Goal: Information Seeking & Learning: Learn about a topic

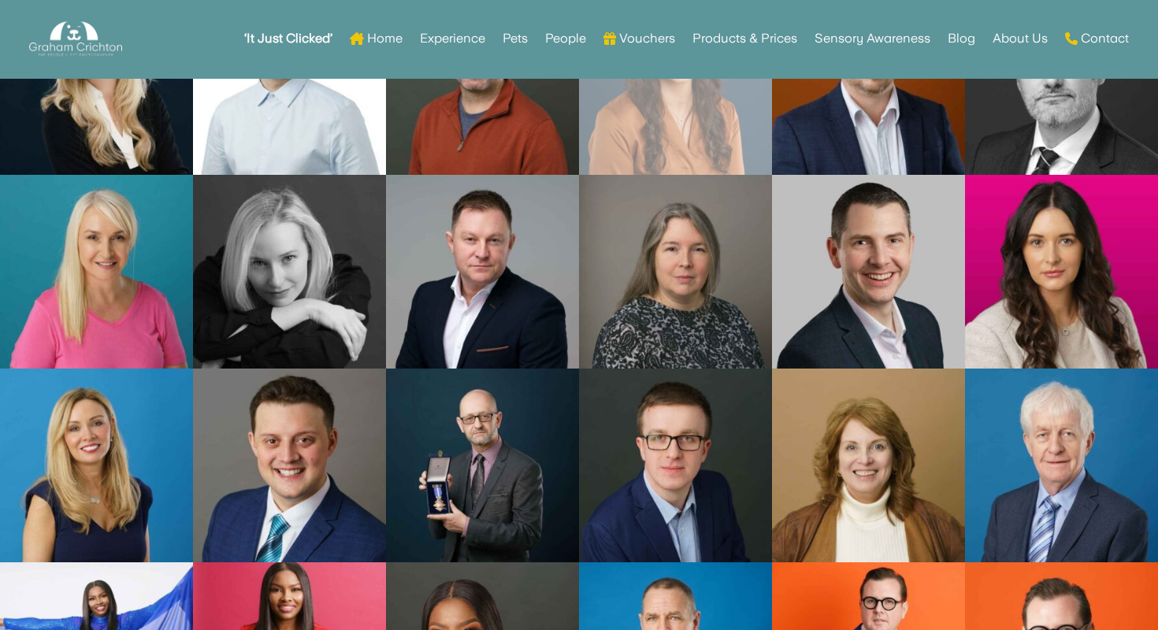
scroll to position [5301, 0]
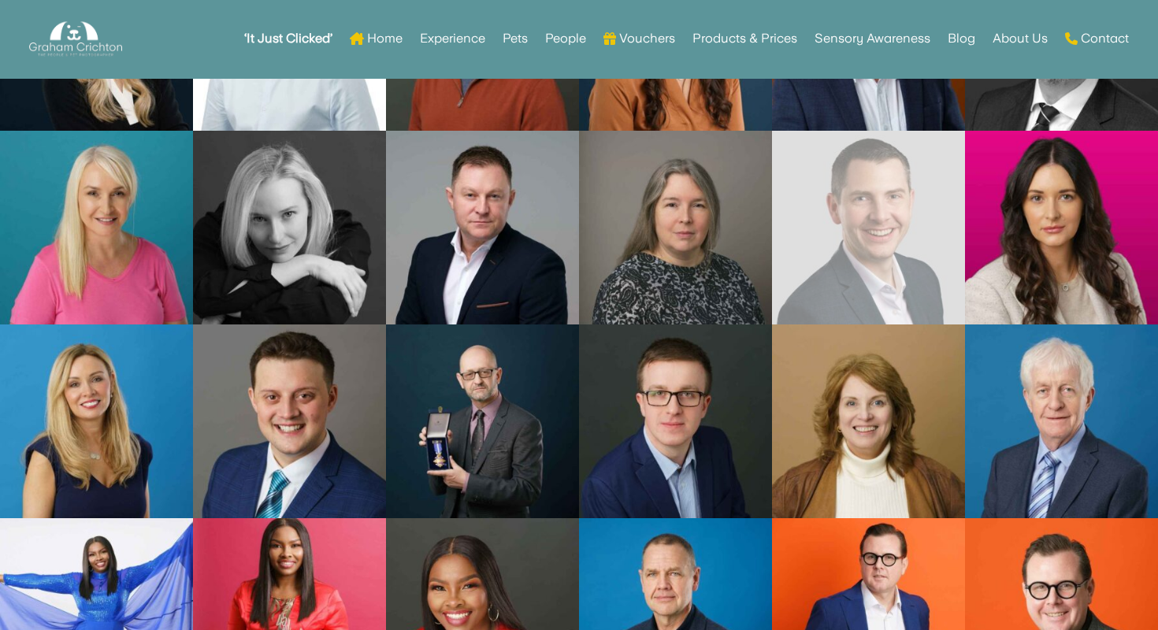
click at [868, 198] on link "Open image in lightbox" at bounding box center [868, 228] width 193 height 194
click at [884, 232] on link "Open image in lightbox" at bounding box center [868, 228] width 193 height 194
click at [866, 244] on link "Open image in lightbox" at bounding box center [868, 228] width 193 height 194
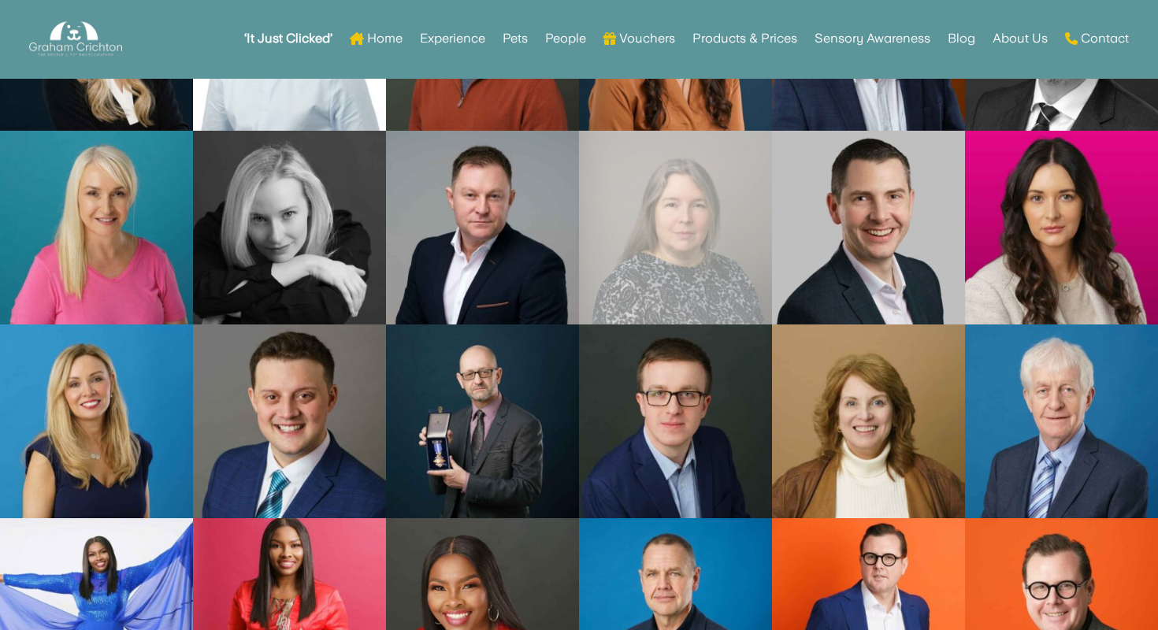
click at [628, 272] on link "Open image in lightbox" at bounding box center [675, 228] width 193 height 194
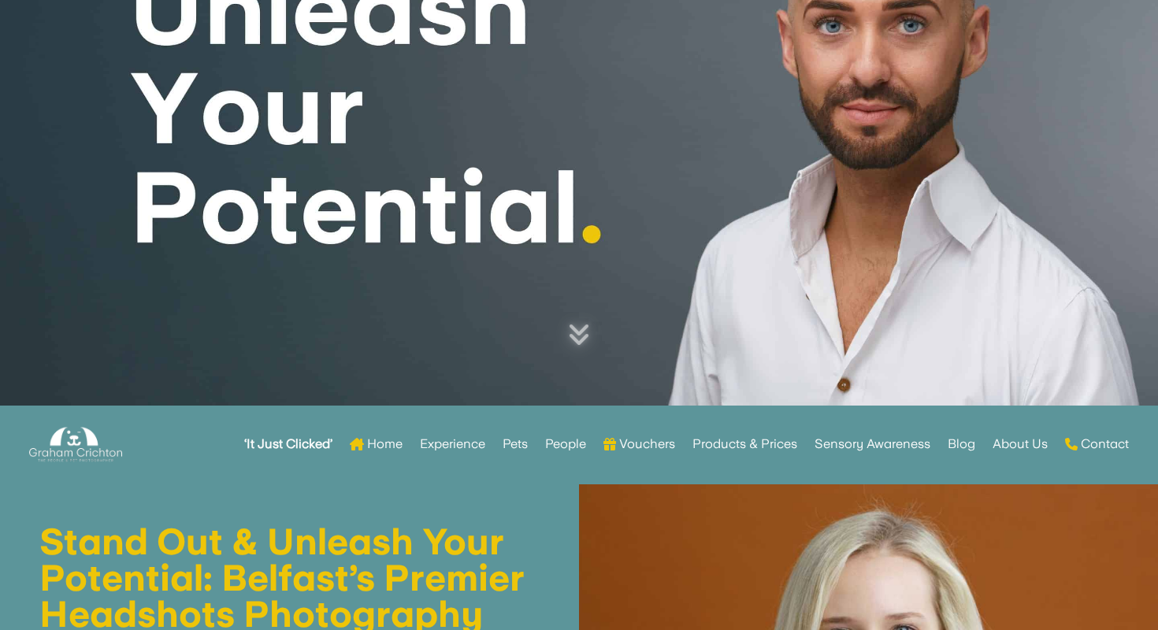
scroll to position [0, 0]
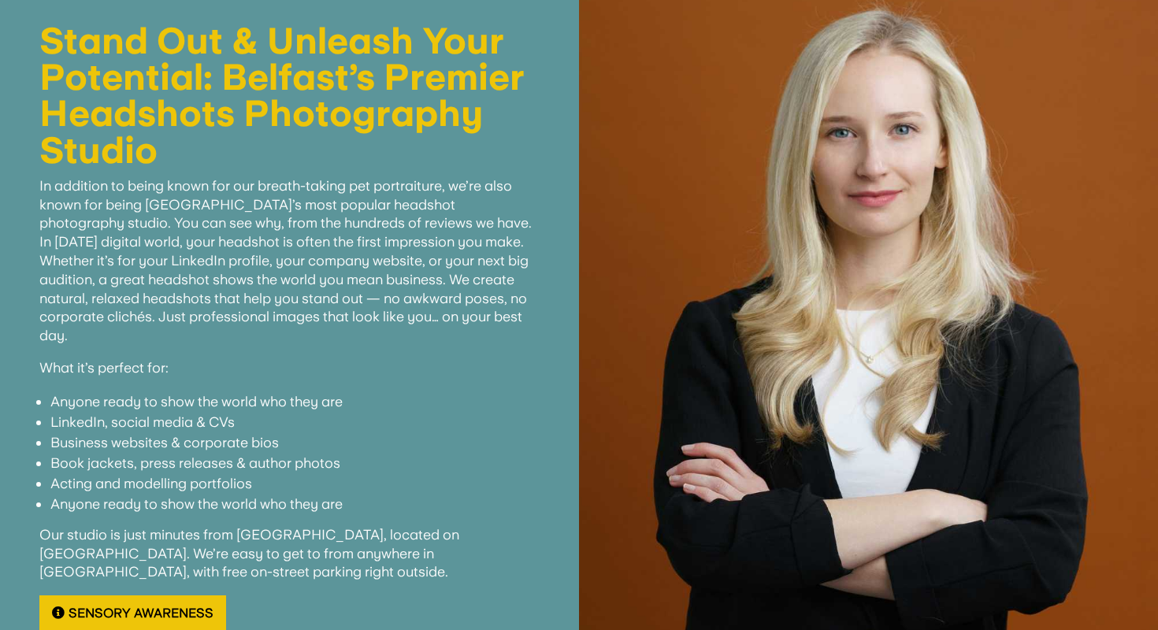
scroll to position [571, 0]
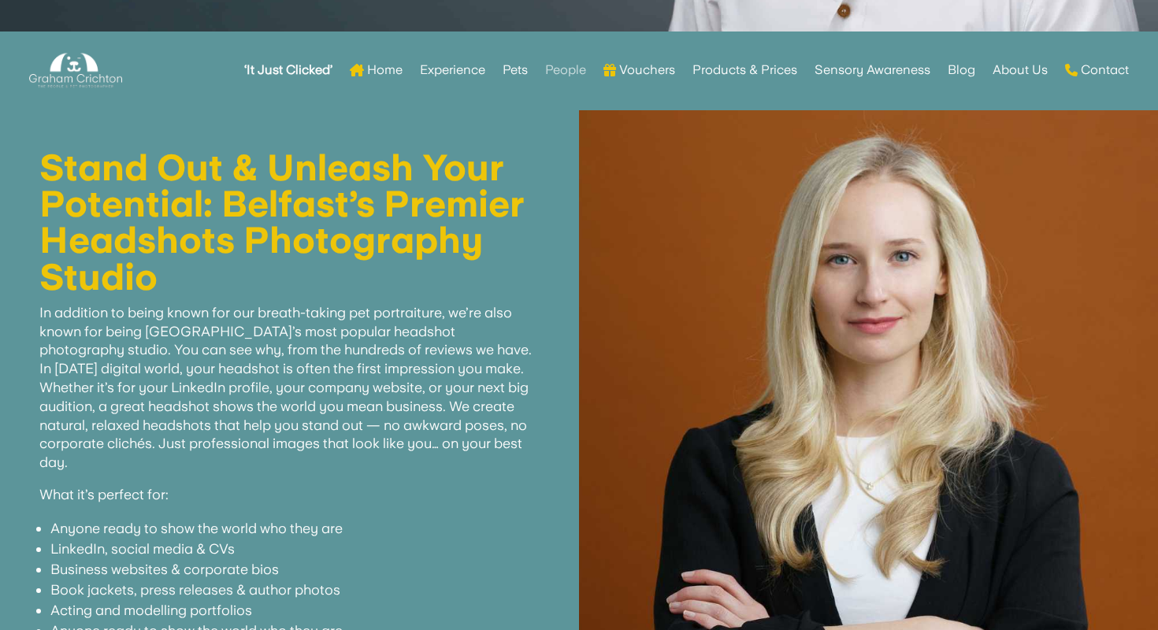
click at [560, 71] on link "People" at bounding box center [565, 69] width 41 height 61
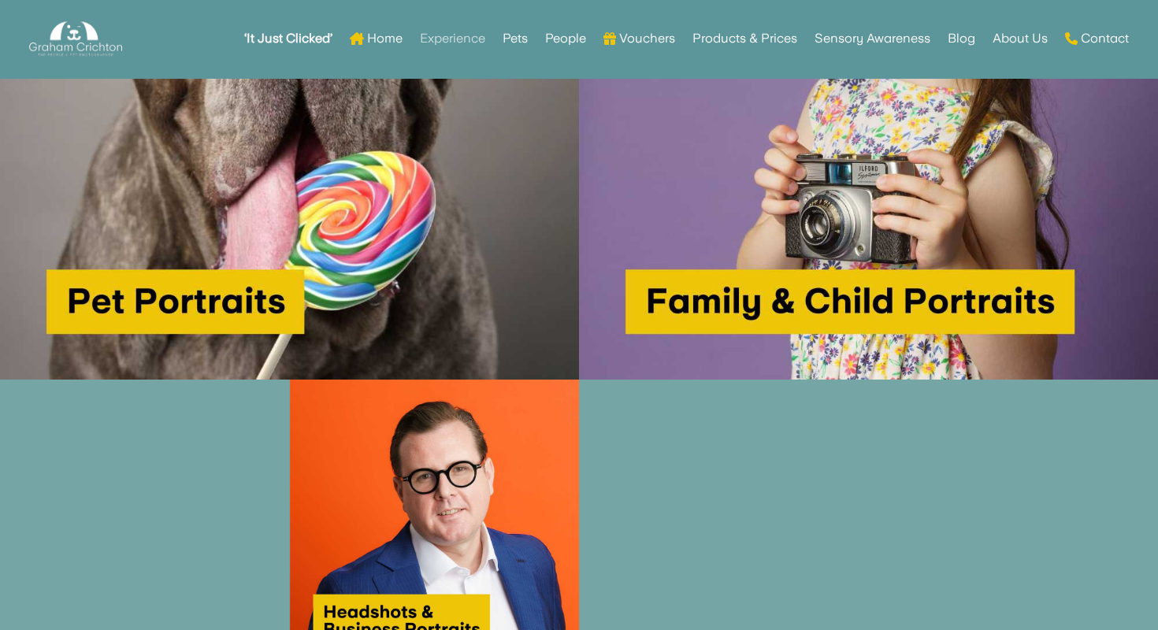
scroll to position [1217, 0]
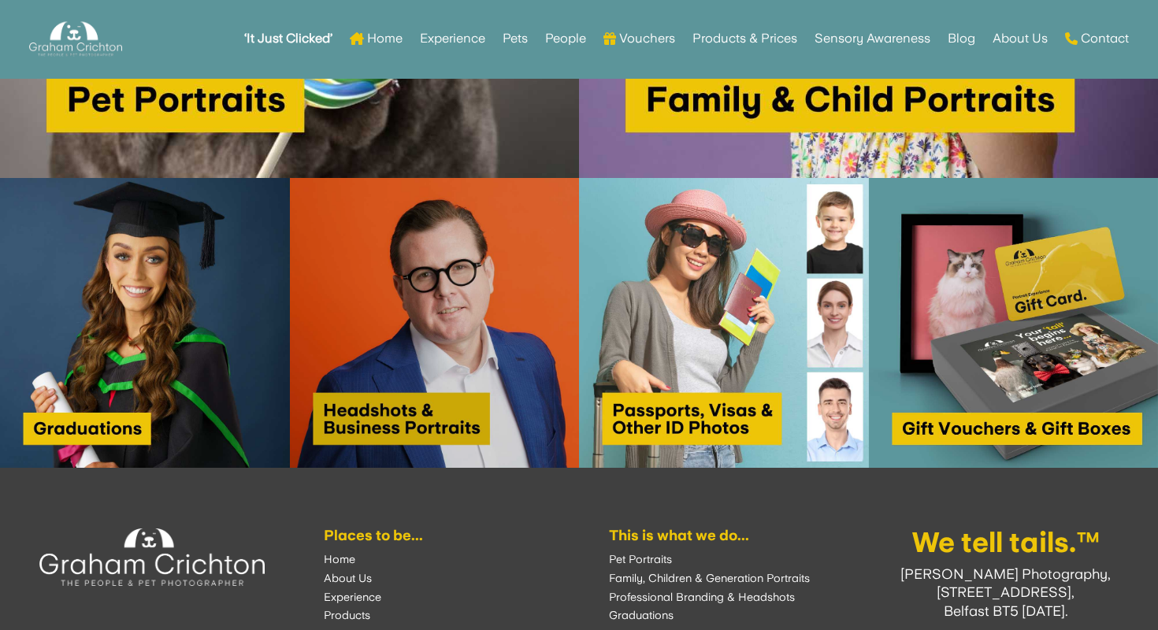
click at [425, 340] on img at bounding box center [435, 323] width 290 height 290
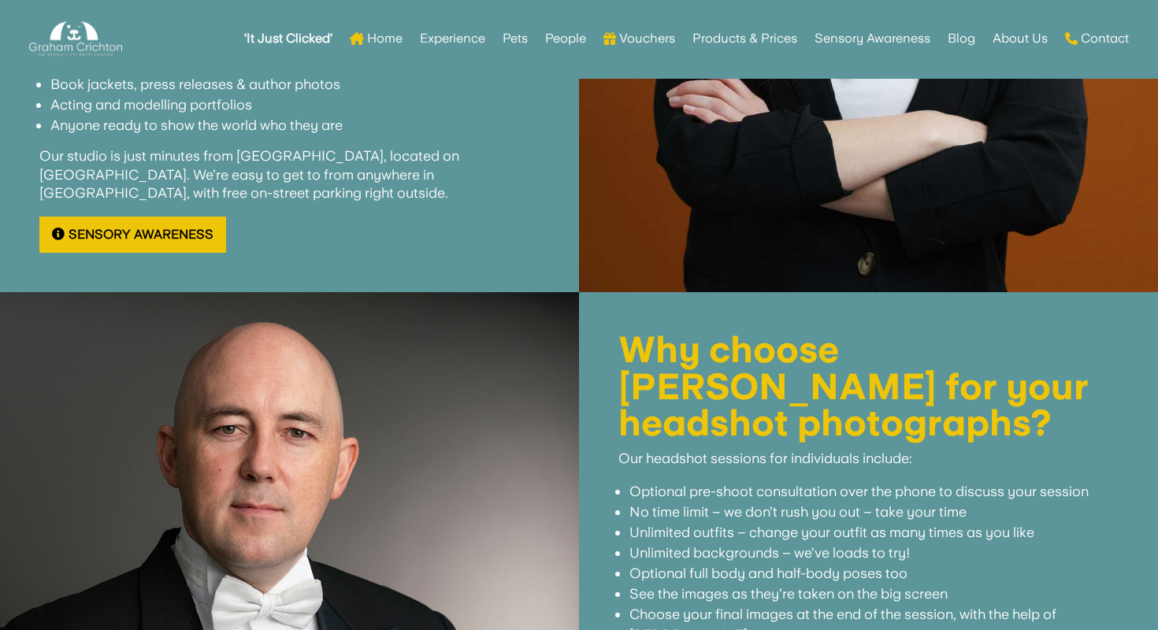
scroll to position [1023, 0]
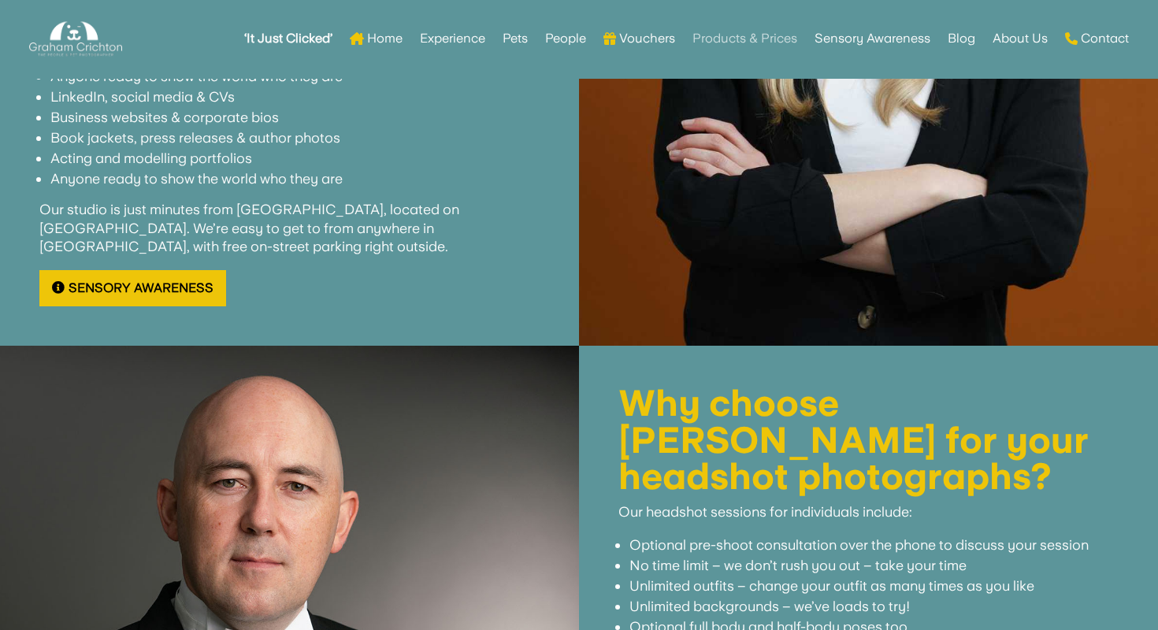
click at [706, 38] on link "Products & Prices" at bounding box center [744, 38] width 105 height 61
